Goal: Navigation & Orientation: Find specific page/section

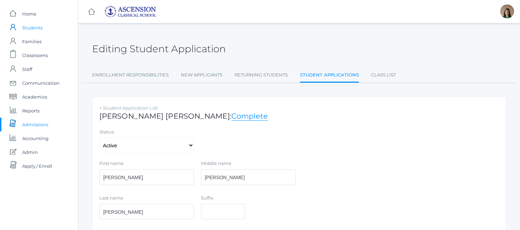
click at [28, 25] on span "Students" at bounding box center [32, 28] width 20 height 14
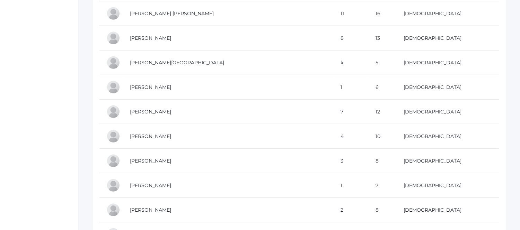
scroll to position [1088, 0]
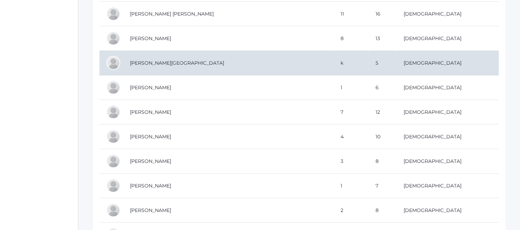
click at [136, 67] on td "[PERSON_NAME][GEOGRAPHIC_DATA]" at bounding box center [228, 63] width 211 height 25
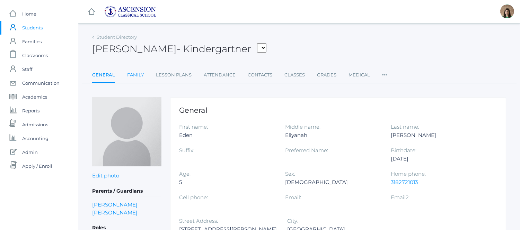
click at [132, 74] on link "Family" at bounding box center [135, 75] width 17 height 14
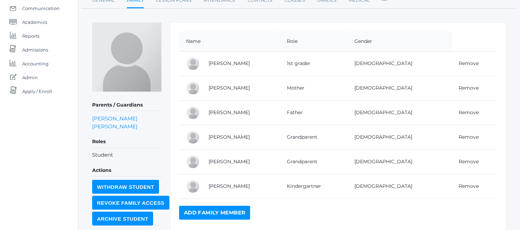
scroll to position [75, 0]
click at [222, 88] on link "Lindi Griffith" at bounding box center [229, 88] width 41 height 6
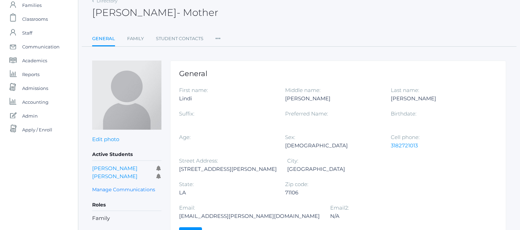
scroll to position [35, 0]
